Goal: Task Accomplishment & Management: Manage account settings

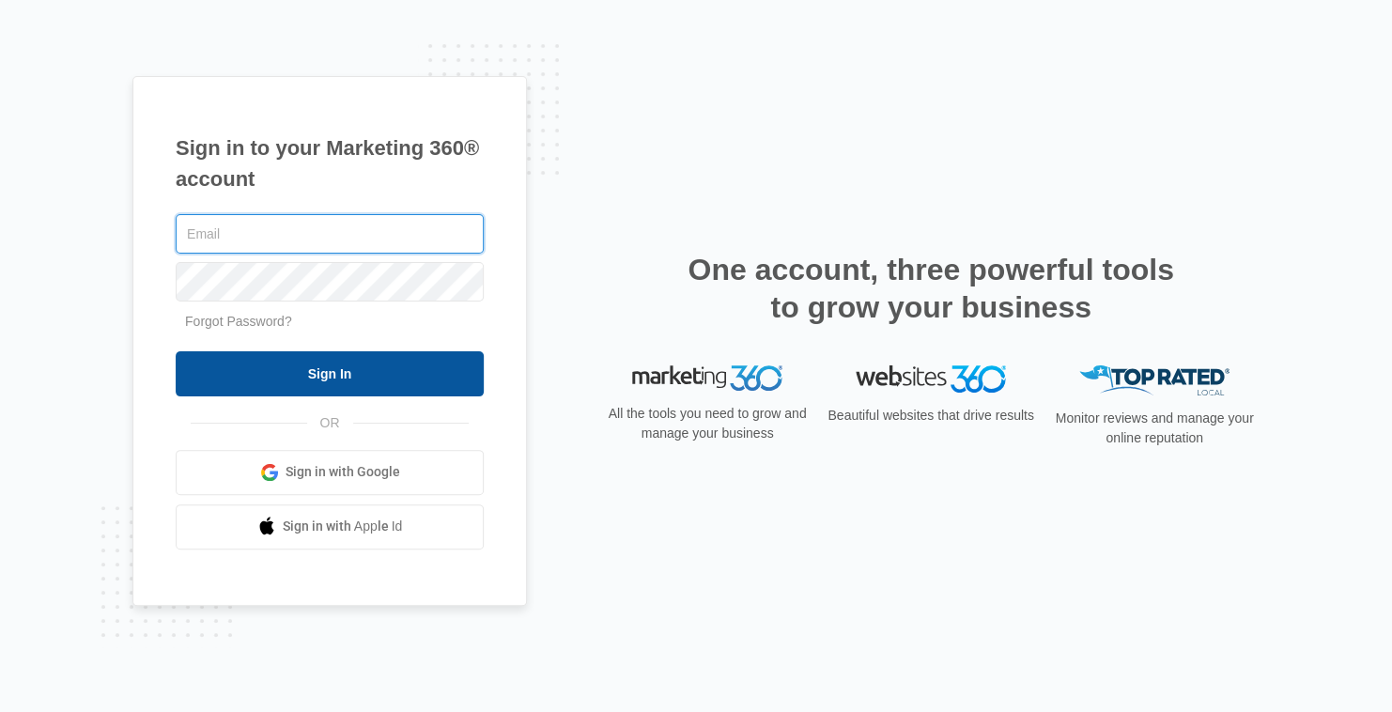
type input "[EMAIL_ADDRESS][DOMAIN_NAME]"
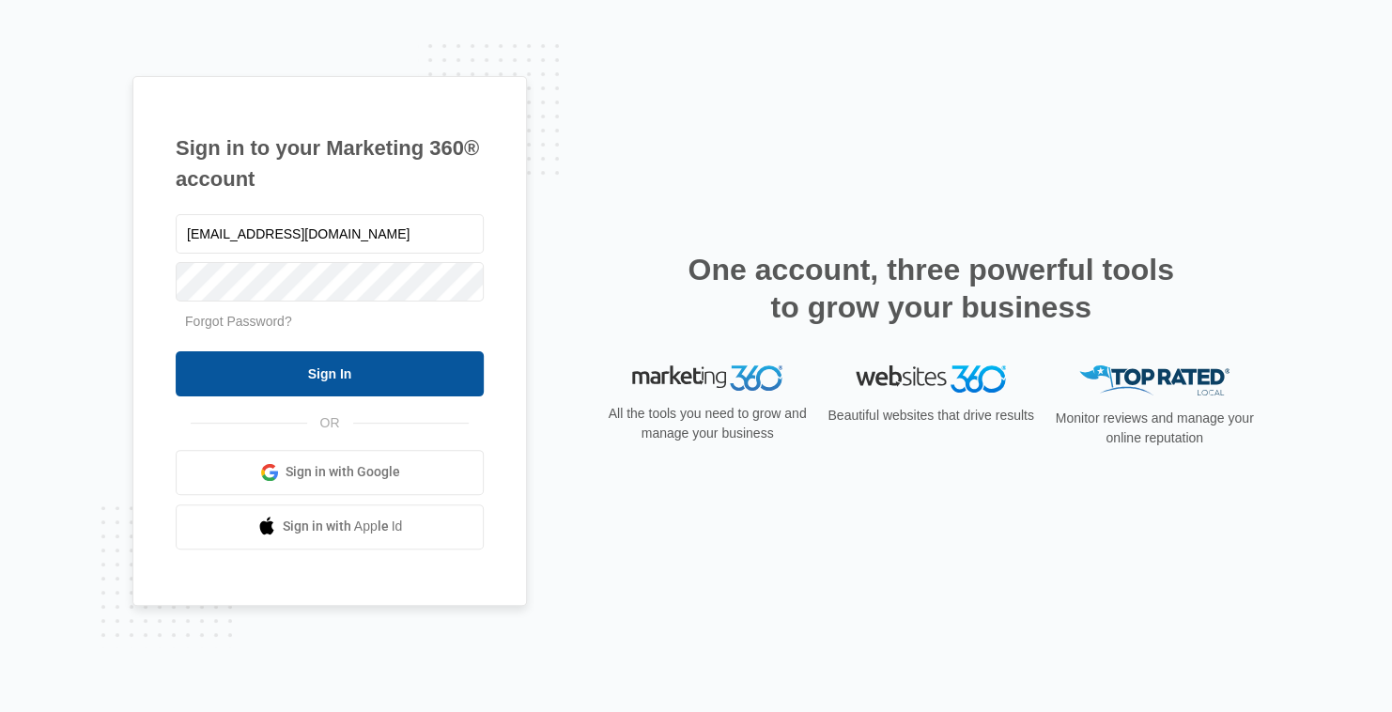
click at [439, 384] on input "Sign In" at bounding box center [330, 373] width 308 height 45
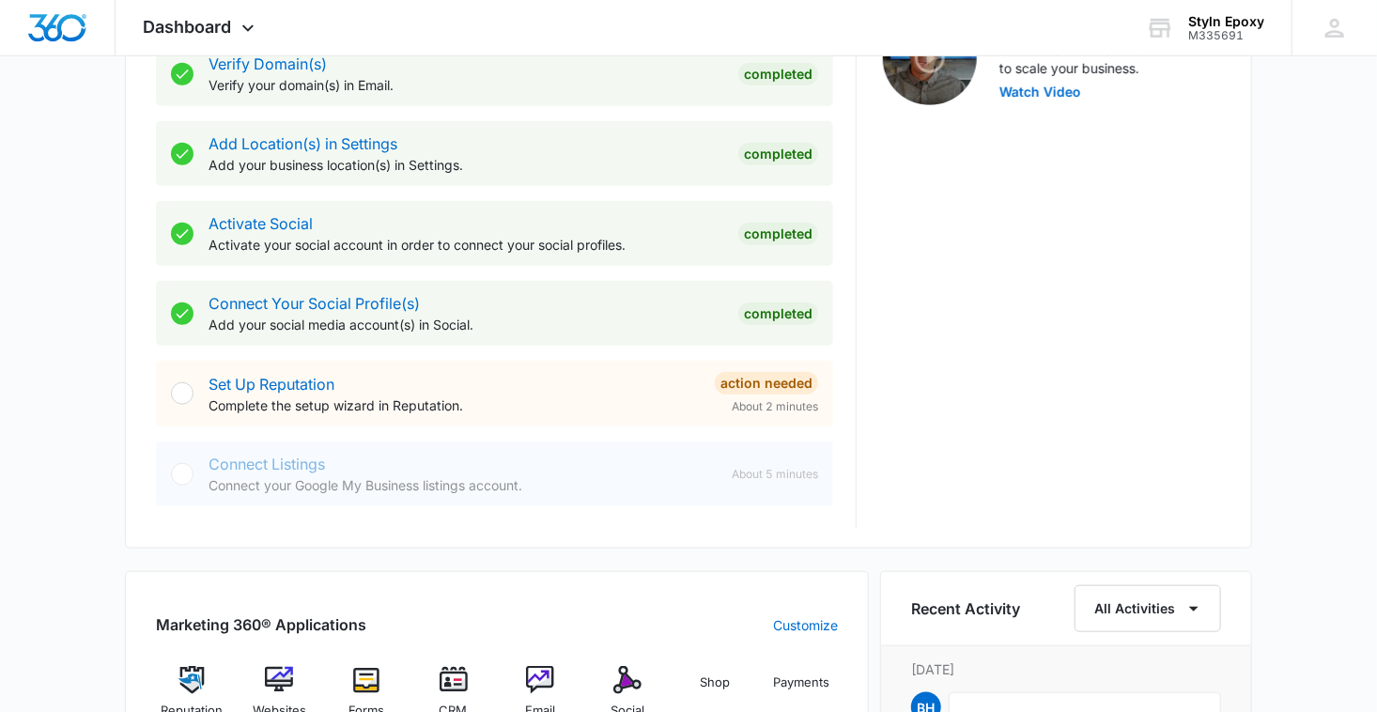
scroll to position [658, 0]
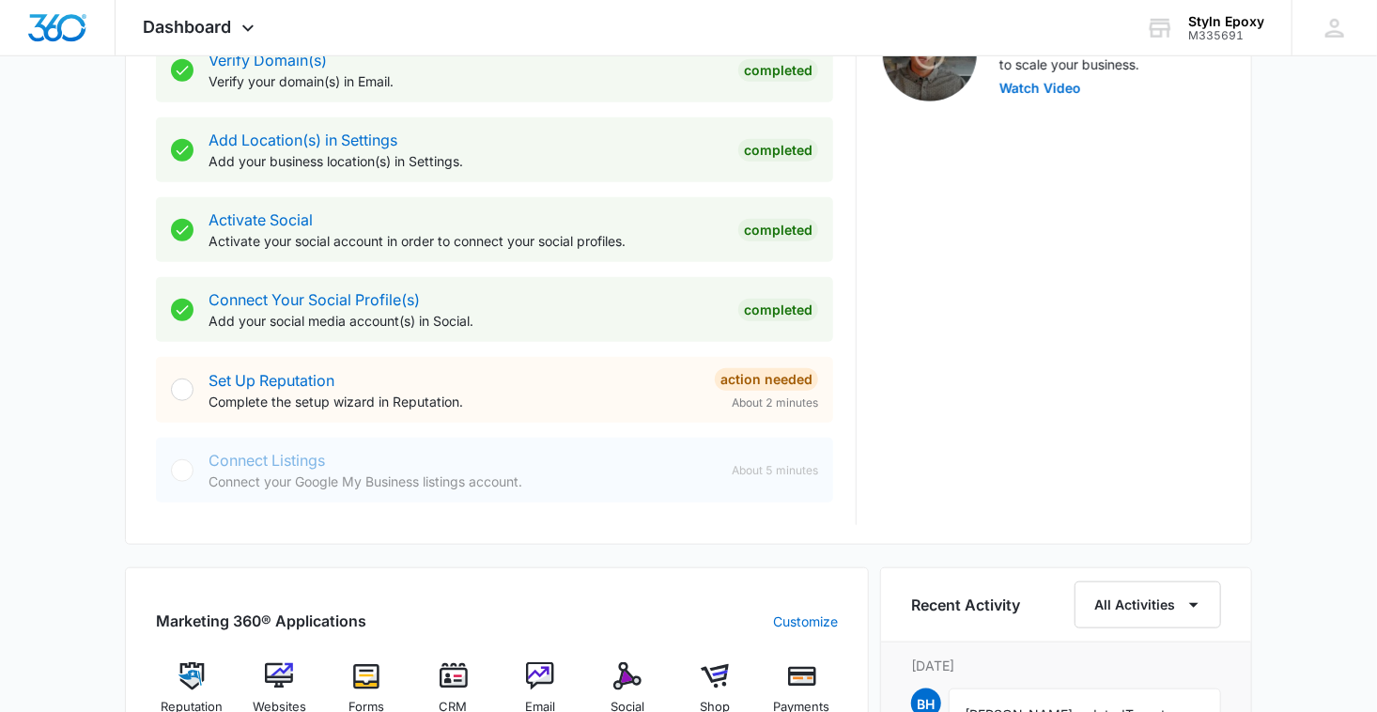
click at [189, 389] on div at bounding box center [182, 390] width 23 height 23
click at [191, 393] on div at bounding box center [182, 390] width 23 height 23
click at [186, 391] on div at bounding box center [182, 390] width 23 height 23
click at [189, 389] on div at bounding box center [182, 390] width 23 height 23
click at [264, 376] on link "Set Up Reputation" at bounding box center [272, 380] width 126 height 19
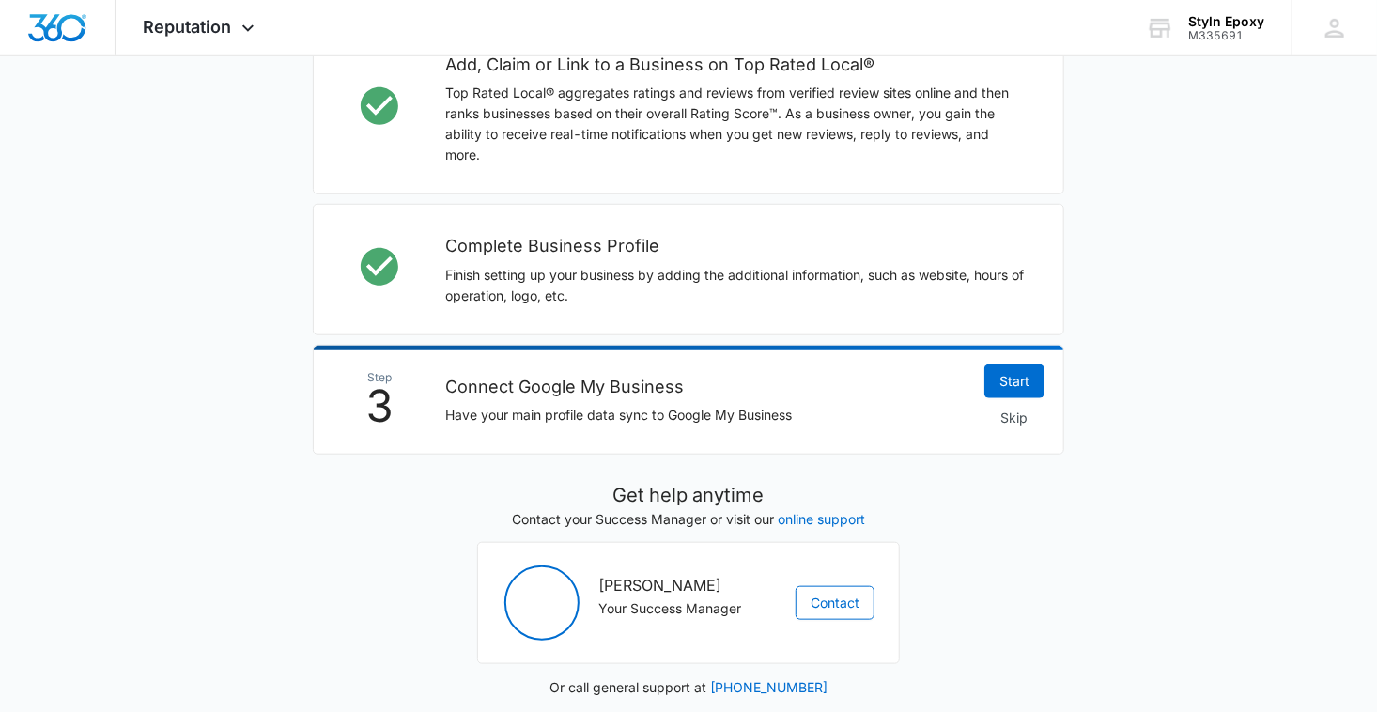
scroll to position [609, 0]
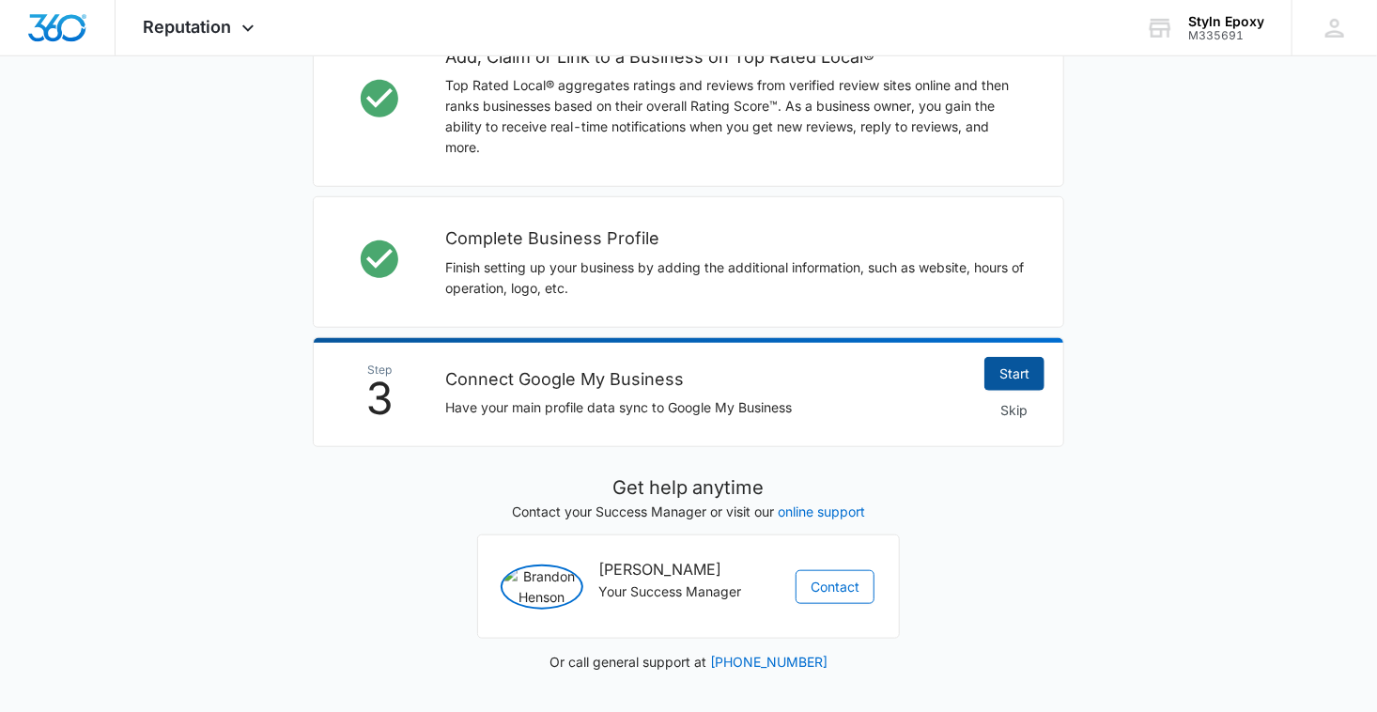
click at [1027, 363] on link "Start" at bounding box center [1015, 374] width 60 height 34
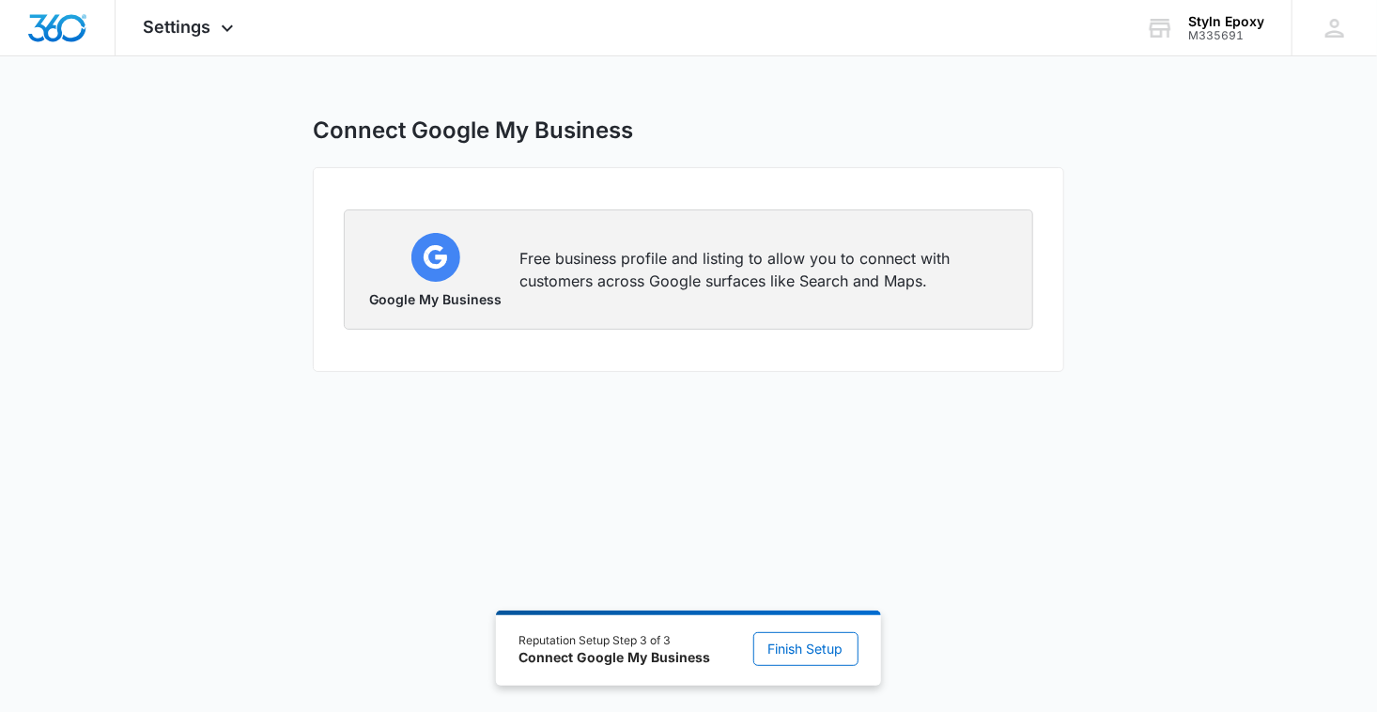
click at [645, 305] on div "Google My Business Free business profile and listing to allow you to connect wi…" at bounding box center [688, 269] width 643 height 73
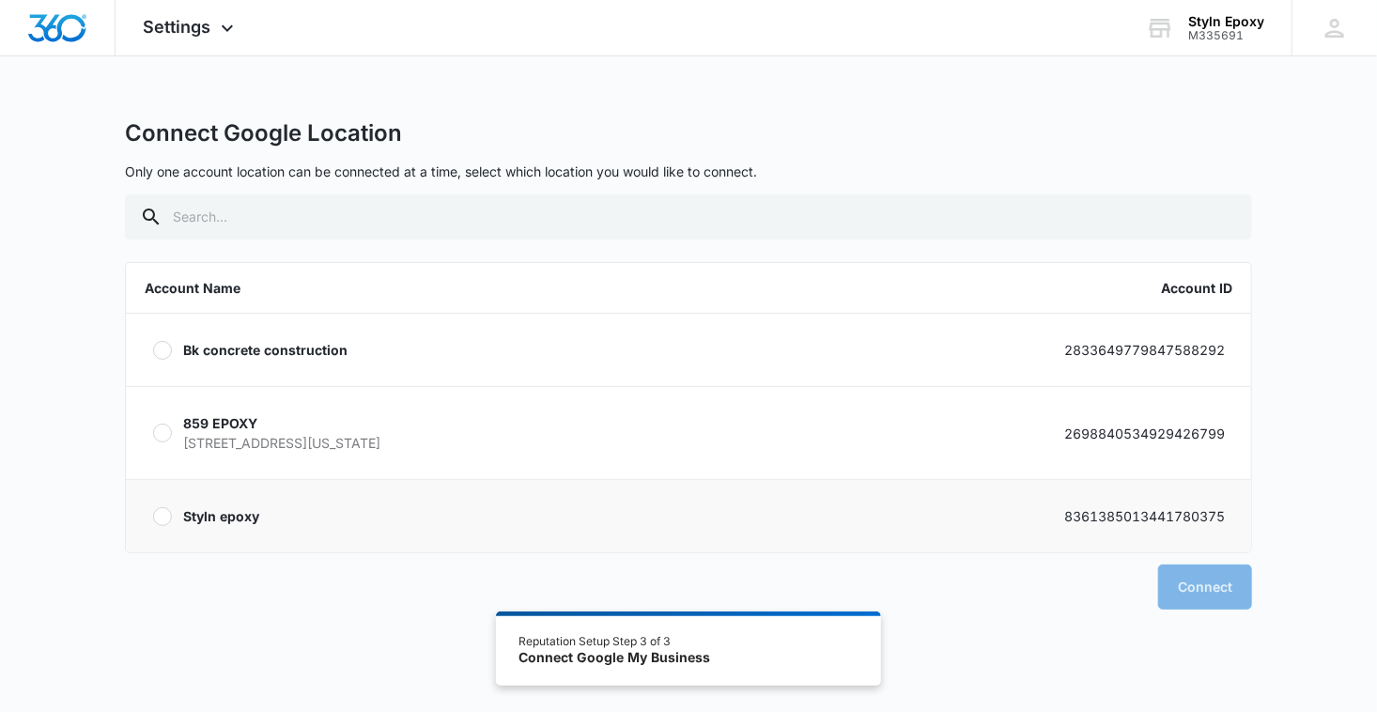
click at [174, 516] on label "Styln epoxy 8361385013441780375" at bounding box center [689, 516] width 1126 height 72
click at [153, 516] on input "Styln epoxy 8361385013441780375" at bounding box center [152, 516] width 1 height 1
radio input "true"
click at [1200, 592] on button "Connect" at bounding box center [1205, 587] width 94 height 45
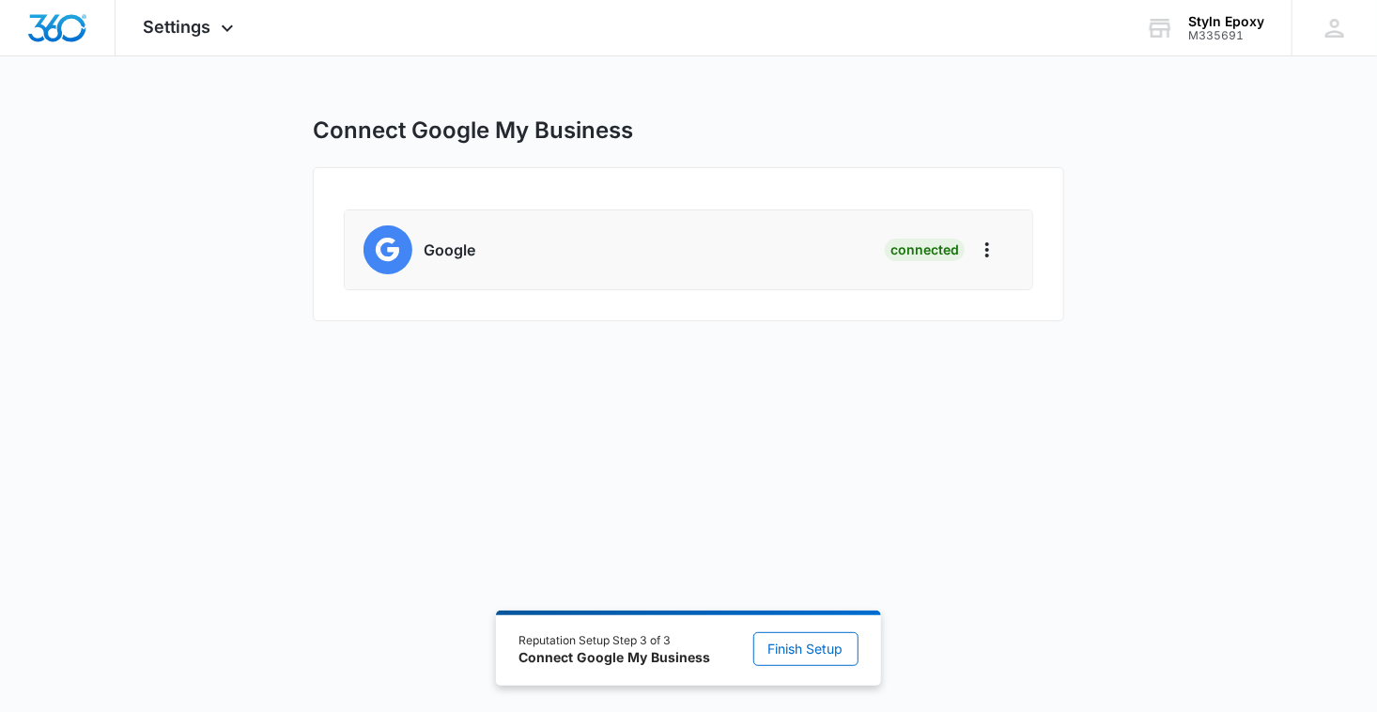
click at [719, 239] on div "Google Connected" at bounding box center [689, 249] width 650 height 49
click at [778, 267] on div "Google Connected" at bounding box center [689, 249] width 650 height 49
click at [991, 246] on icon "Actions" at bounding box center [987, 250] width 23 height 23
click at [718, 292] on div "Google Connected Remove Location Disconnect Account" at bounding box center [689, 244] width 752 height 154
click at [785, 647] on span "Finish Setup" at bounding box center [806, 649] width 75 height 21
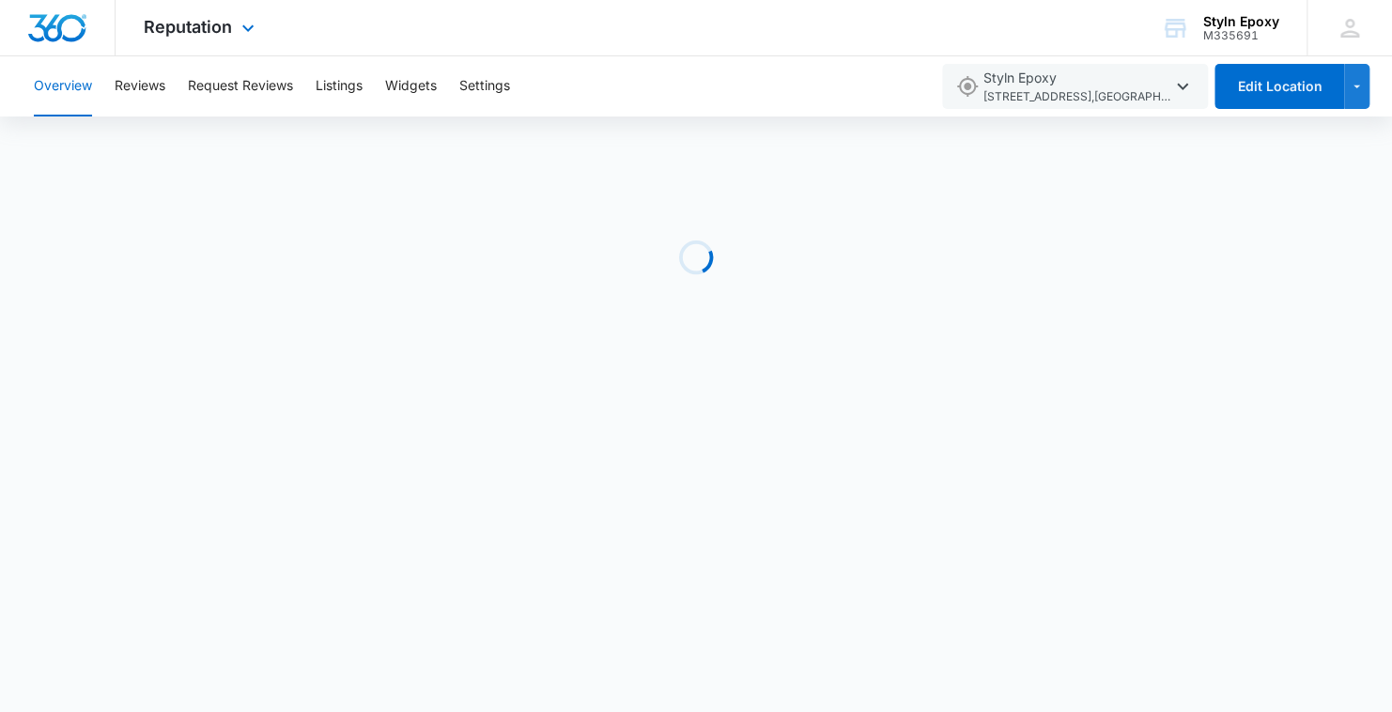
click at [37, 43] on div at bounding box center [58, 27] width 116 height 55
click at [61, 30] on img "Dashboard" at bounding box center [57, 28] width 60 height 28
